Goal: Information Seeking & Learning: Find contact information

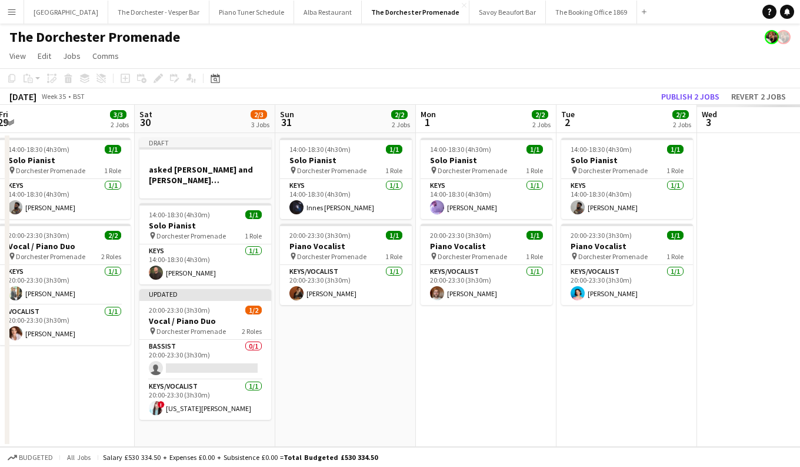
scroll to position [0, 428]
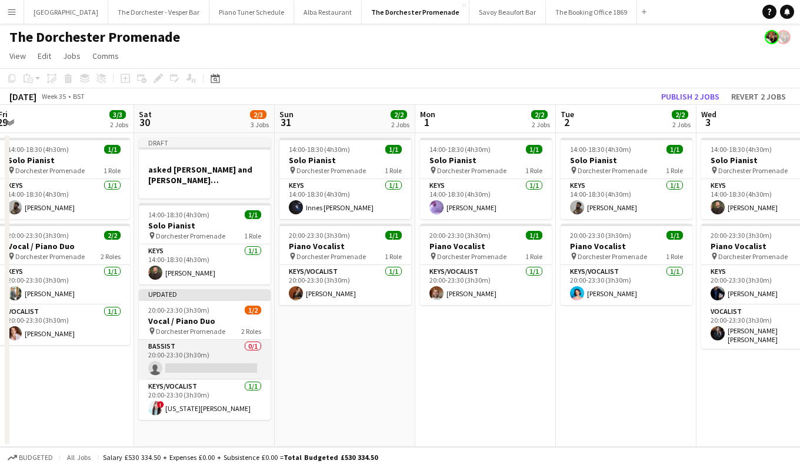
click at [175, 359] on app-card-role "Bassist 0/1 20:00-23:30 (3h30m) single-neutral-actions" at bounding box center [205, 359] width 132 height 40
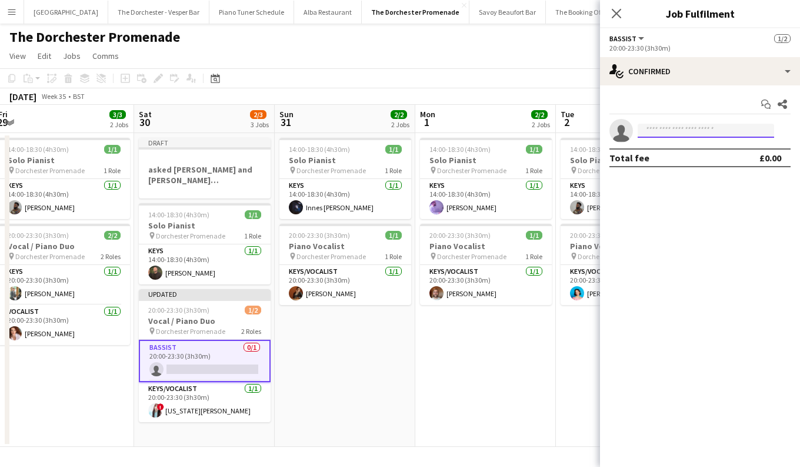
click at [671, 127] on input at bounding box center [706, 131] width 136 height 14
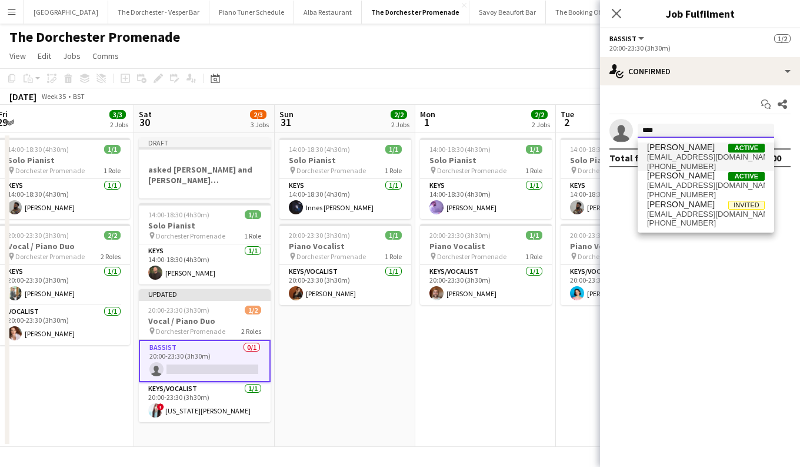
type input "****"
click at [710, 159] on span "roryhudsonbassist@gmail.com" at bounding box center [706, 156] width 118 height 9
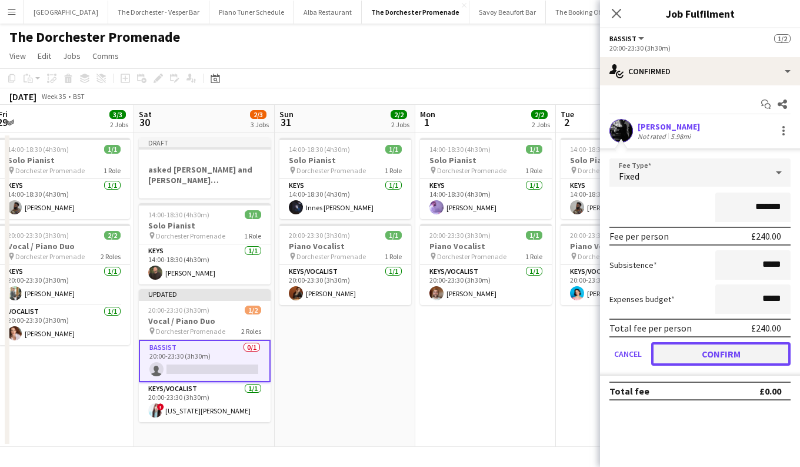
click at [719, 348] on button "Confirm" at bounding box center [720, 354] width 139 height 24
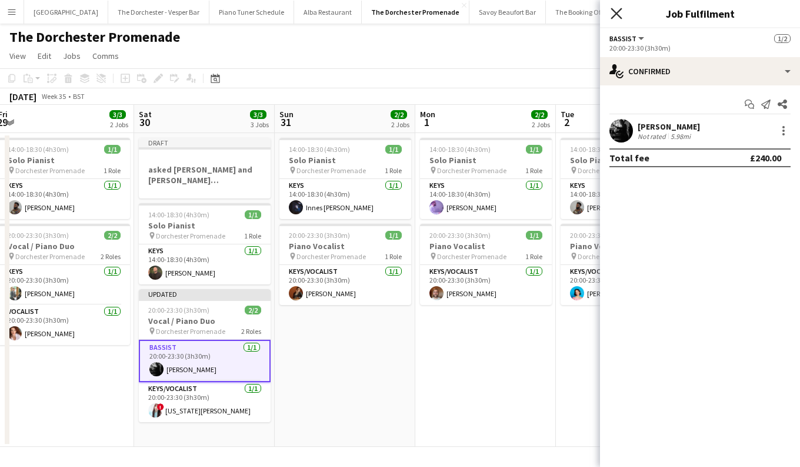
click at [614, 13] on icon "Close pop-in" at bounding box center [616, 13] width 11 height 11
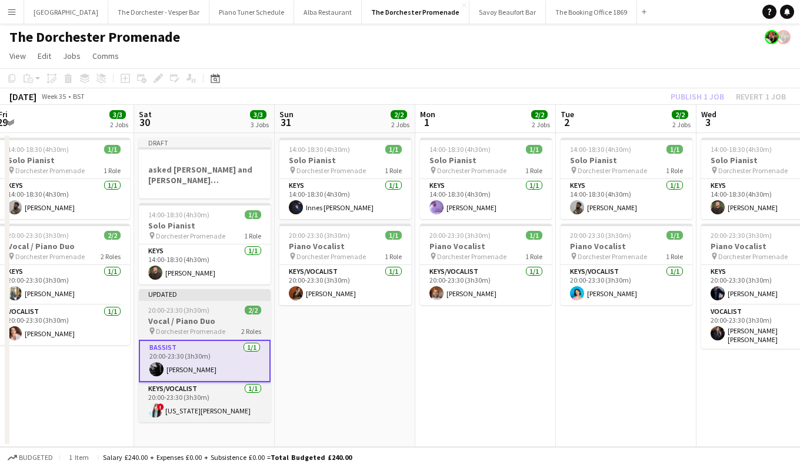
click at [224, 294] on div "Updated" at bounding box center [205, 293] width 132 height 9
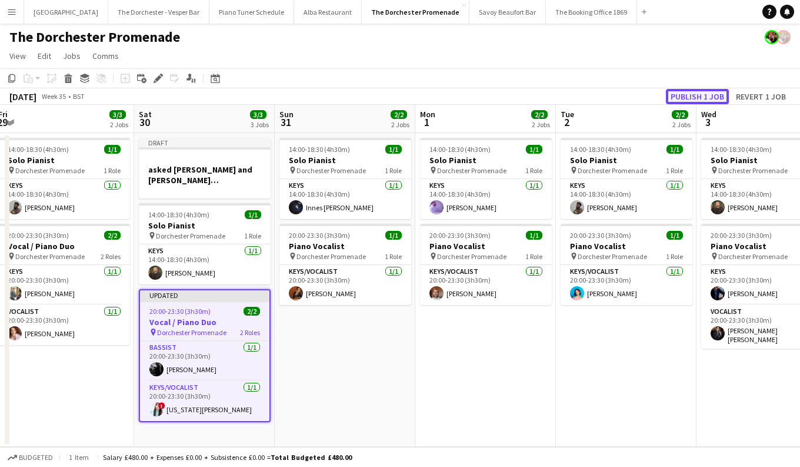
click at [713, 93] on button "Publish 1 job" at bounding box center [697, 96] width 63 height 15
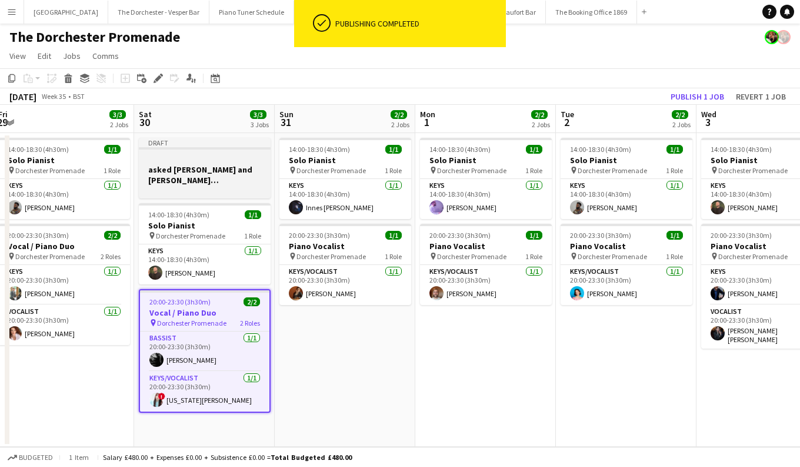
click at [204, 177] on h3 "asked jame C and Ed H rory hudson" at bounding box center [205, 174] width 132 height 21
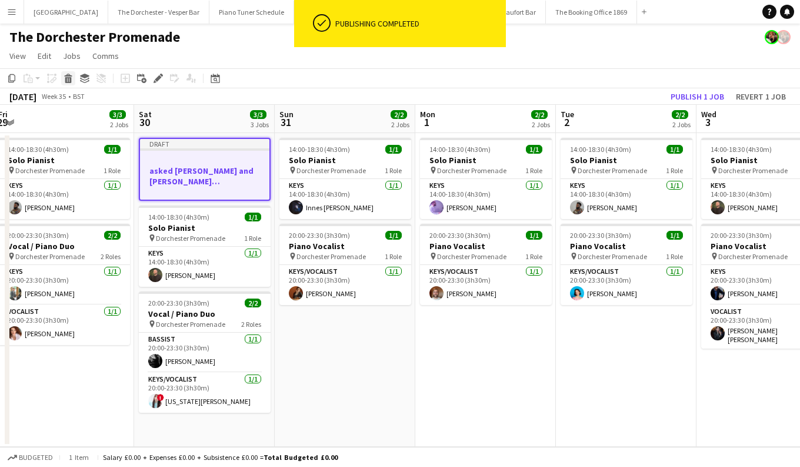
click at [72, 75] on icon "Delete" at bounding box center [68, 78] width 9 height 9
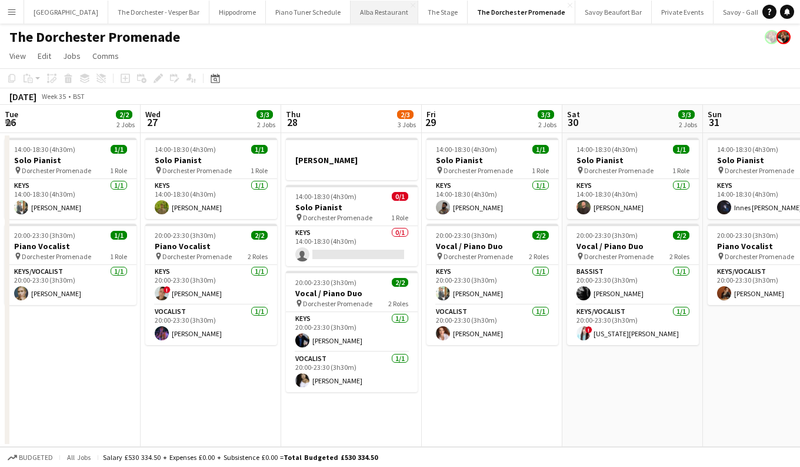
scroll to position [0, 307]
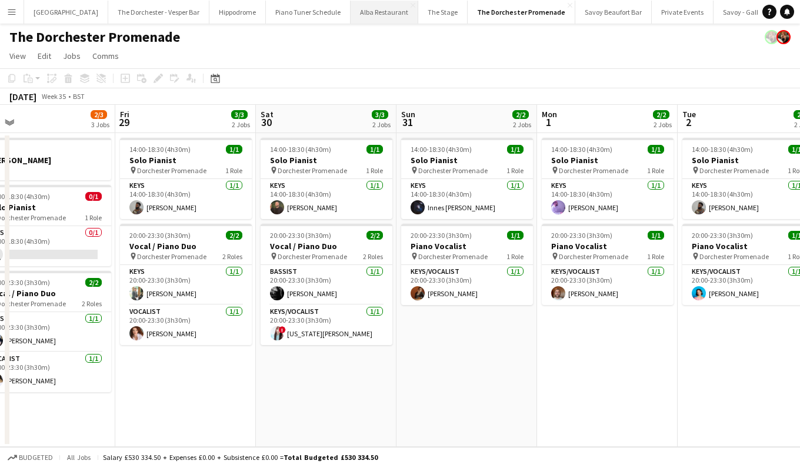
click at [362, 17] on button "Alba Restaurant Close" at bounding box center [385, 12] width 68 height 23
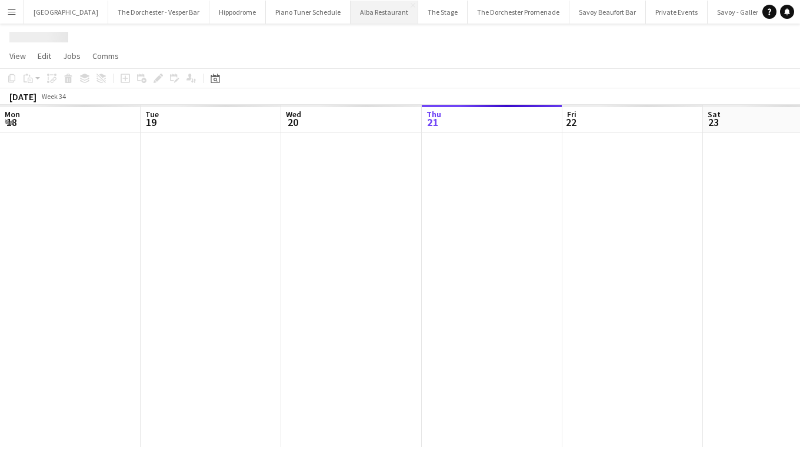
scroll to position [0, 281]
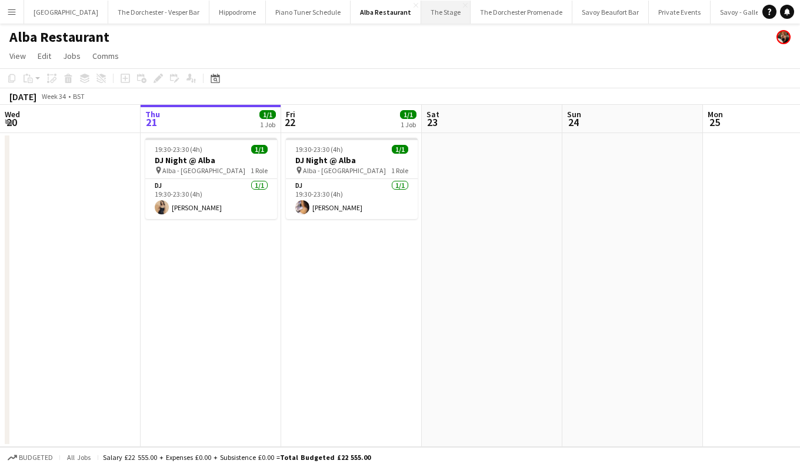
click at [421, 11] on button "The Stage Close" at bounding box center [445, 12] width 49 height 23
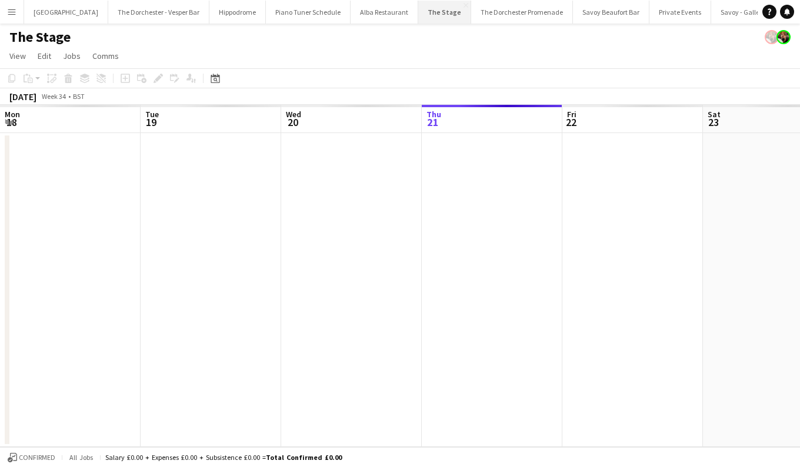
scroll to position [0, 281]
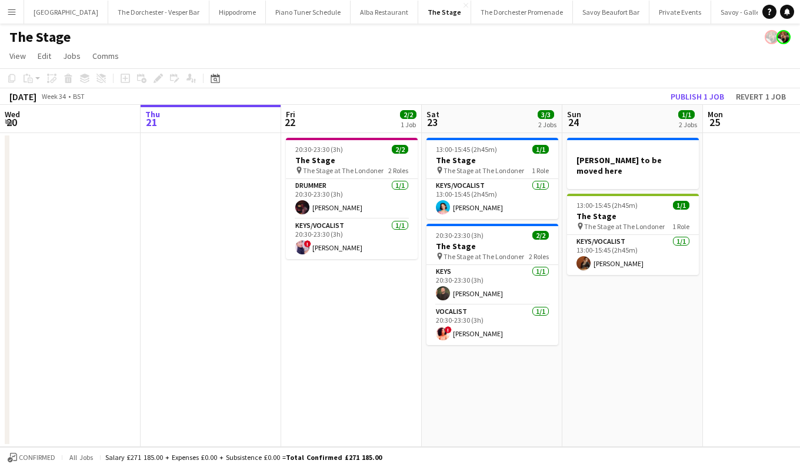
click at [11, 15] on app-icon "Menu" at bounding box center [11, 11] width 9 height 9
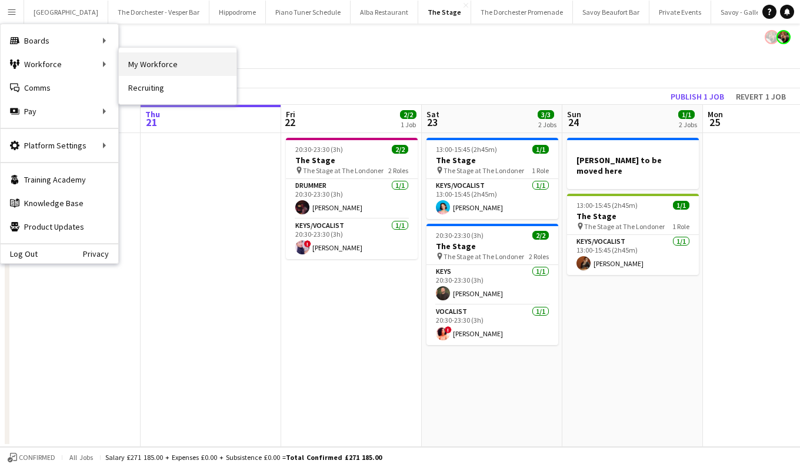
click at [127, 59] on link "My Workforce" at bounding box center [178, 64] width 118 height 24
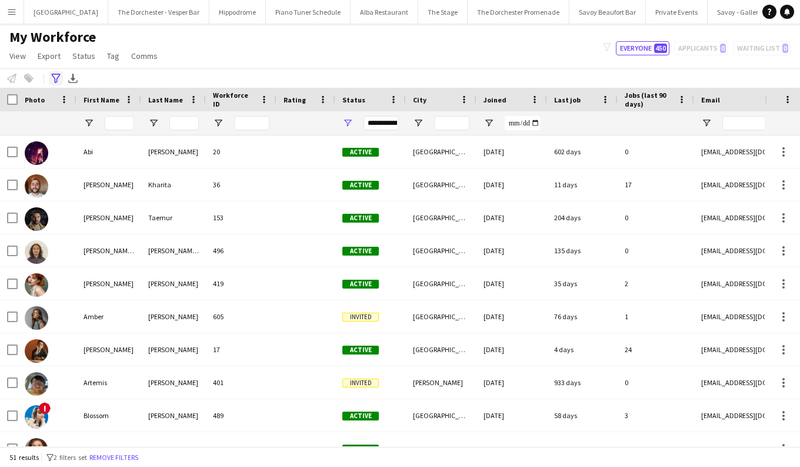
click at [57, 80] on icon "Advanced filters" at bounding box center [55, 78] width 9 height 9
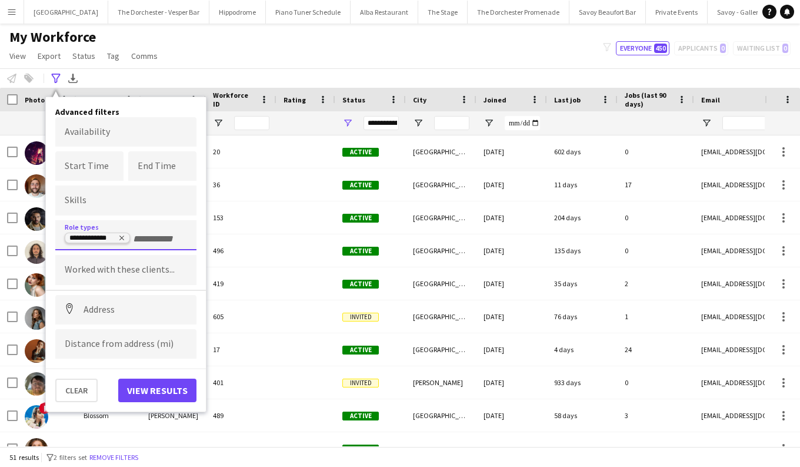
click at [122, 237] on icon "Remove tag" at bounding box center [121, 237] width 7 height 7
type input "**"
click at [118, 271] on div "DJ" at bounding box center [125, 268] width 141 height 28
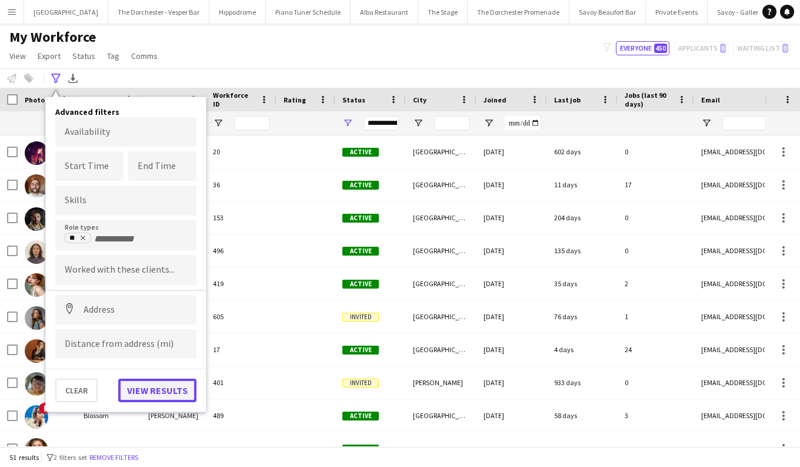
click at [141, 386] on button "View results" at bounding box center [157, 390] width 78 height 24
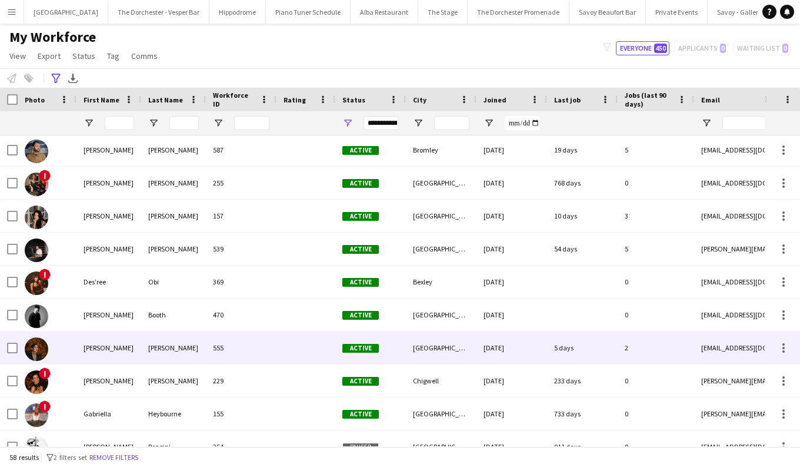
scroll to position [317, 0]
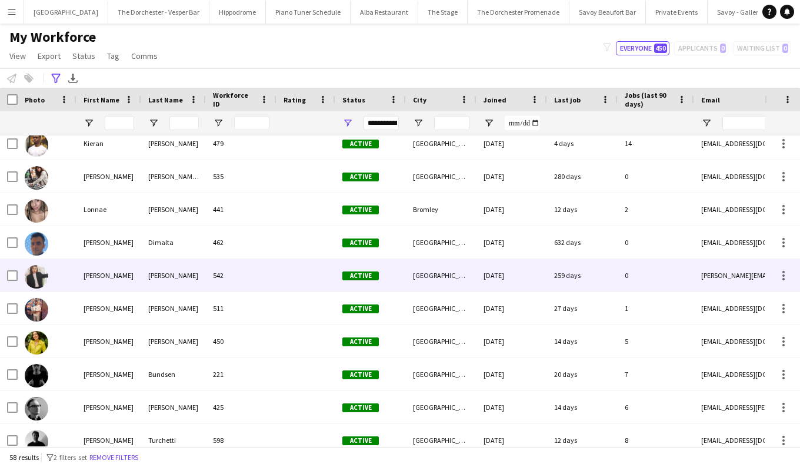
click at [106, 289] on div "[PERSON_NAME]" at bounding box center [108, 275] width 65 height 32
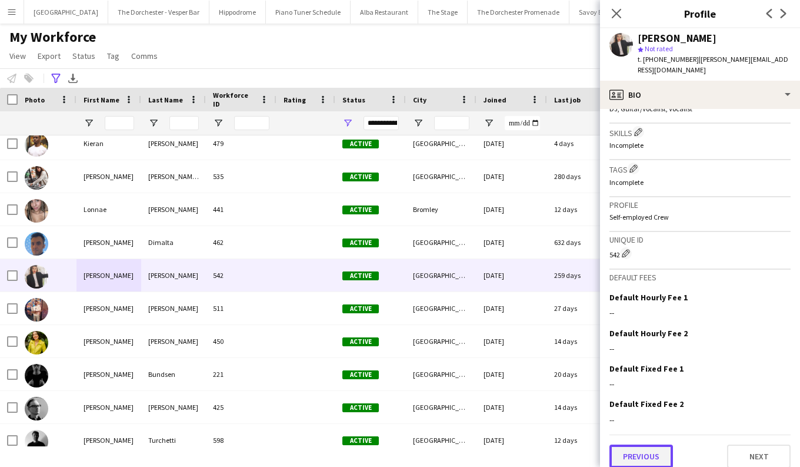
click at [640, 449] on button "Previous" at bounding box center [642, 456] width 64 height 24
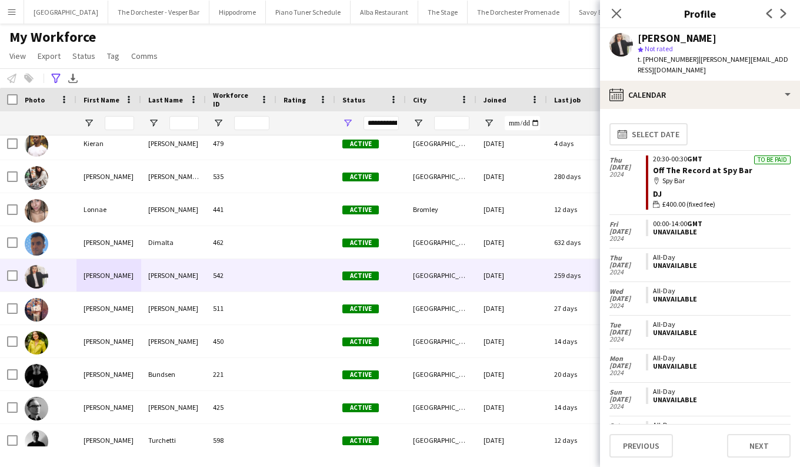
drag, startPoint x: 708, startPoint y: 38, endPoint x: 639, endPoint y: 37, distance: 68.8
click at [639, 37] on div "[PERSON_NAME]" at bounding box center [714, 38] width 153 height 11
copy div "[PERSON_NAME]"
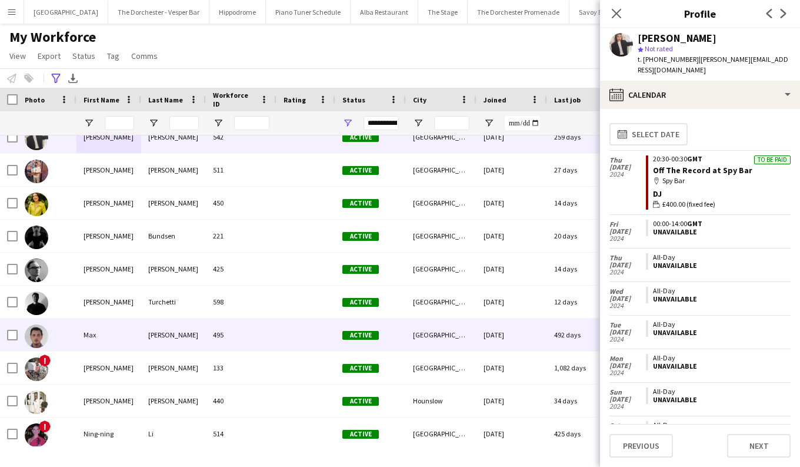
scroll to position [839, 0]
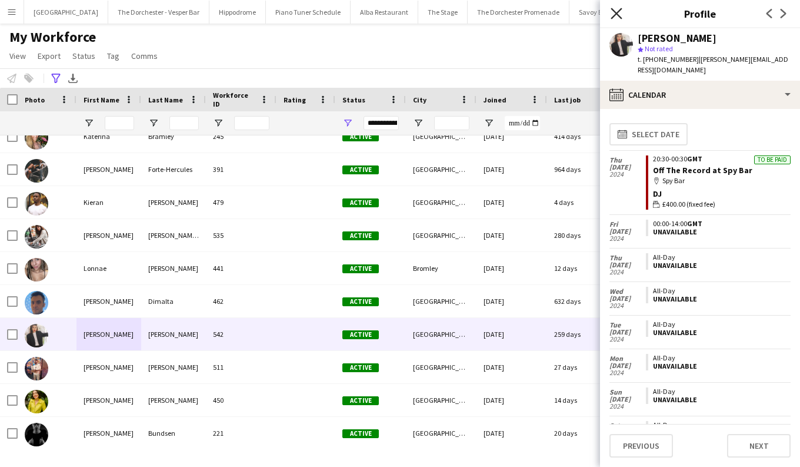
click at [616, 15] on icon "Close pop-in" at bounding box center [616, 13] width 11 height 11
